Goal: Use online tool/utility: Utilize a website feature to perform a specific function

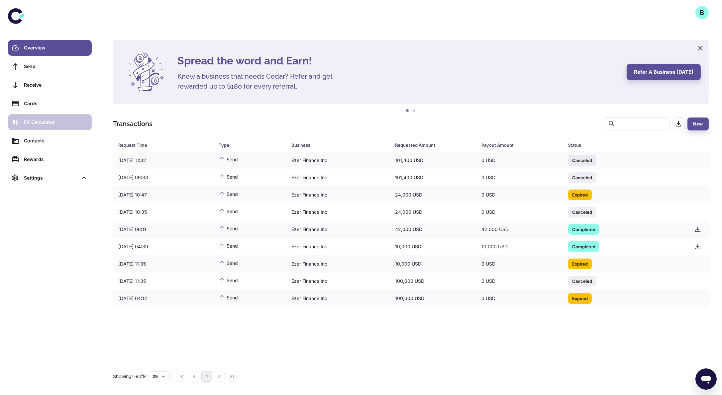
click at [60, 119] on div "FX Calculator" at bounding box center [56, 122] width 64 height 7
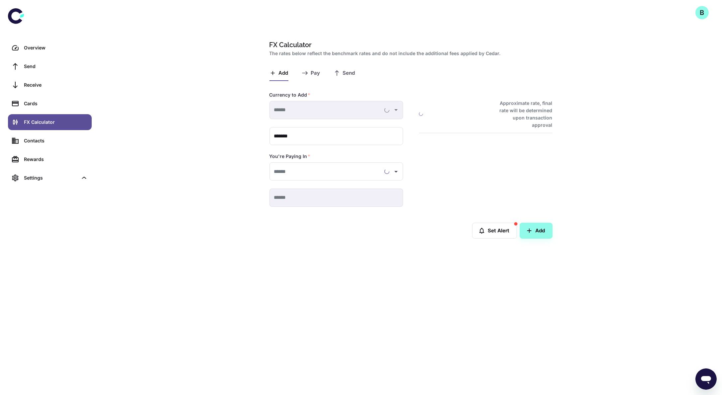
type input "**********"
